Goal: Transaction & Acquisition: Subscribe to service/newsletter

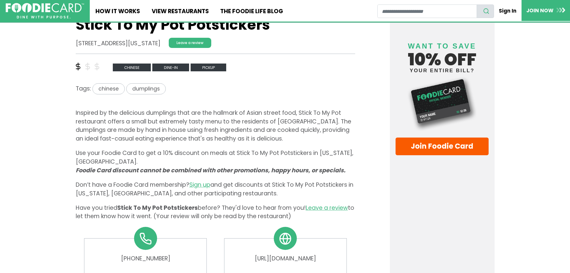
scroll to position [180, 0]
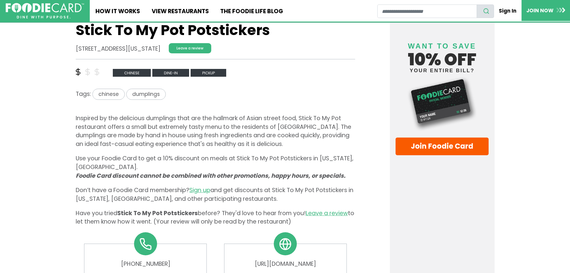
click at [198, 127] on p "Inspired by the delicious dumplings that are the hallmark of Asian street food,…" at bounding box center [216, 131] width 280 height 34
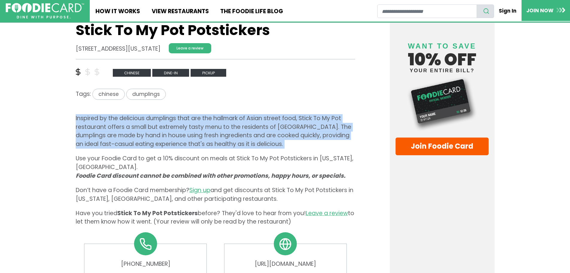
click at [198, 127] on p "Inspired by the delicious dumplings that are the hallmark of Asian street food,…" at bounding box center [216, 131] width 280 height 34
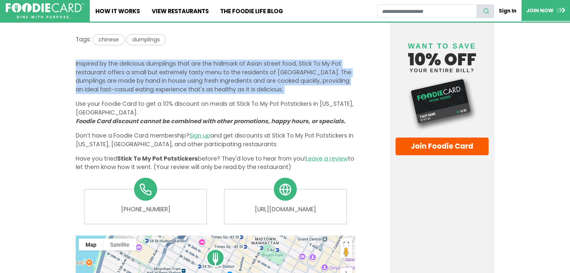
scroll to position [269, 0]
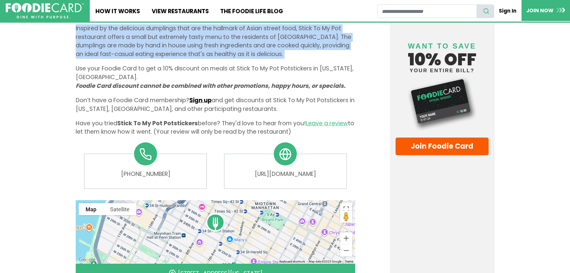
click at [202, 96] on link "Sign up" at bounding box center [200, 100] width 22 height 8
